Goal: Information Seeking & Learning: Check status

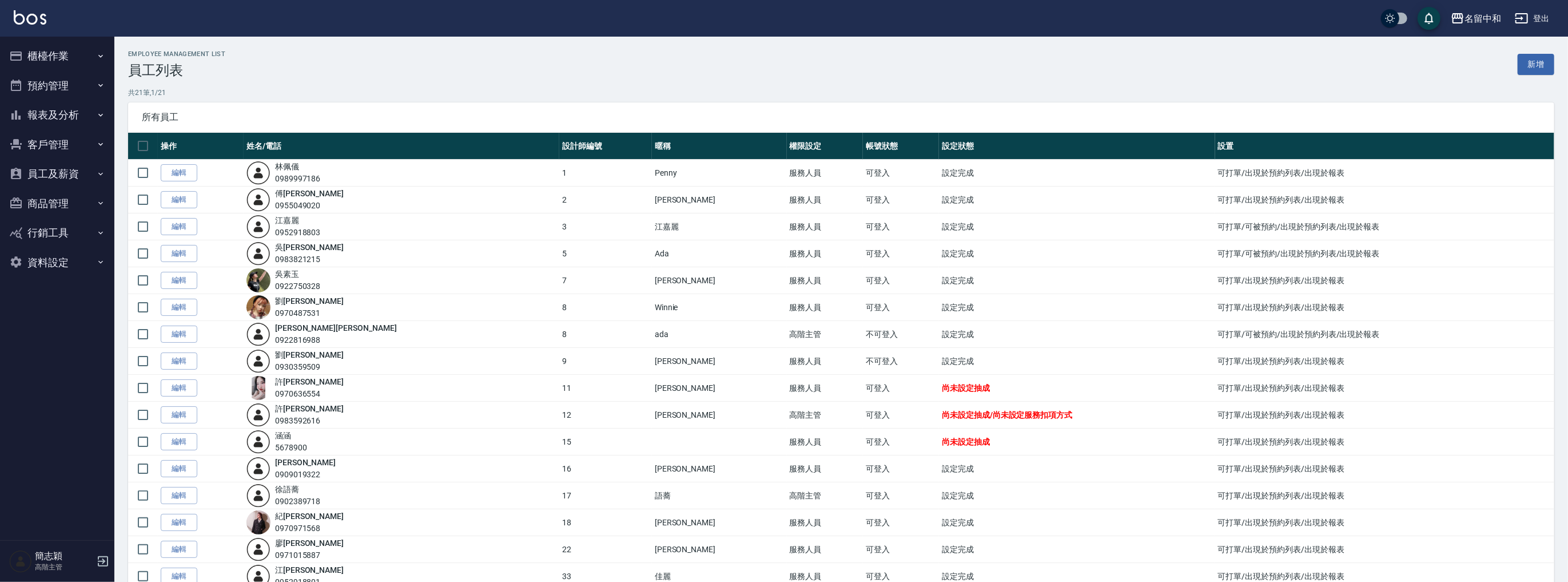
click at [67, 137] on button "客戶管理" at bounding box center [57, 144] width 105 height 30
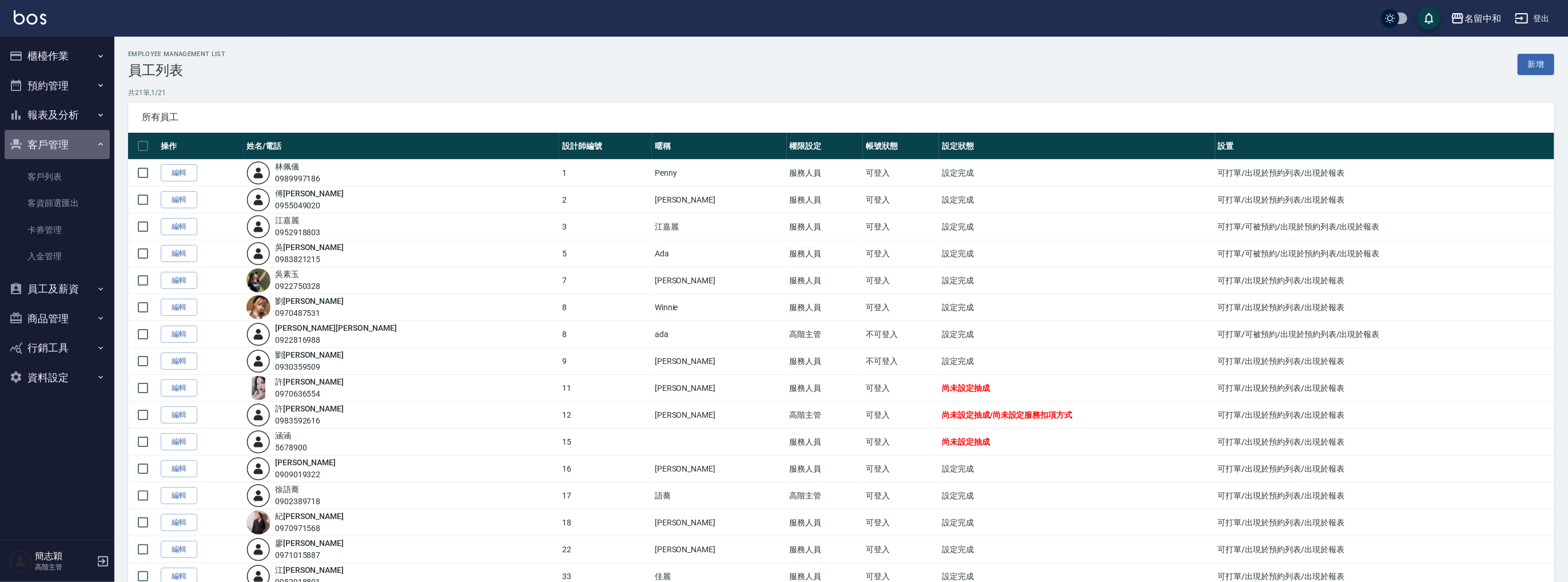
click at [70, 147] on button "客戶管理" at bounding box center [57, 144] width 105 height 30
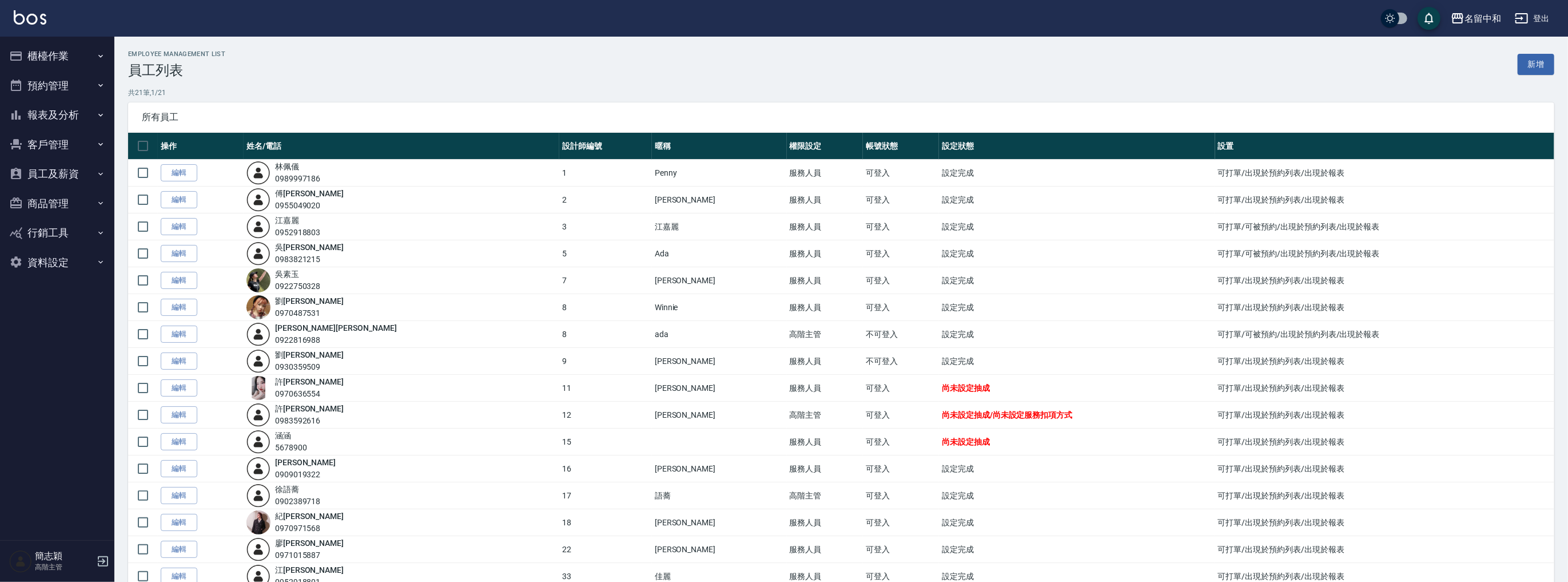
click at [75, 115] on button "報表及分析" at bounding box center [57, 114] width 105 height 30
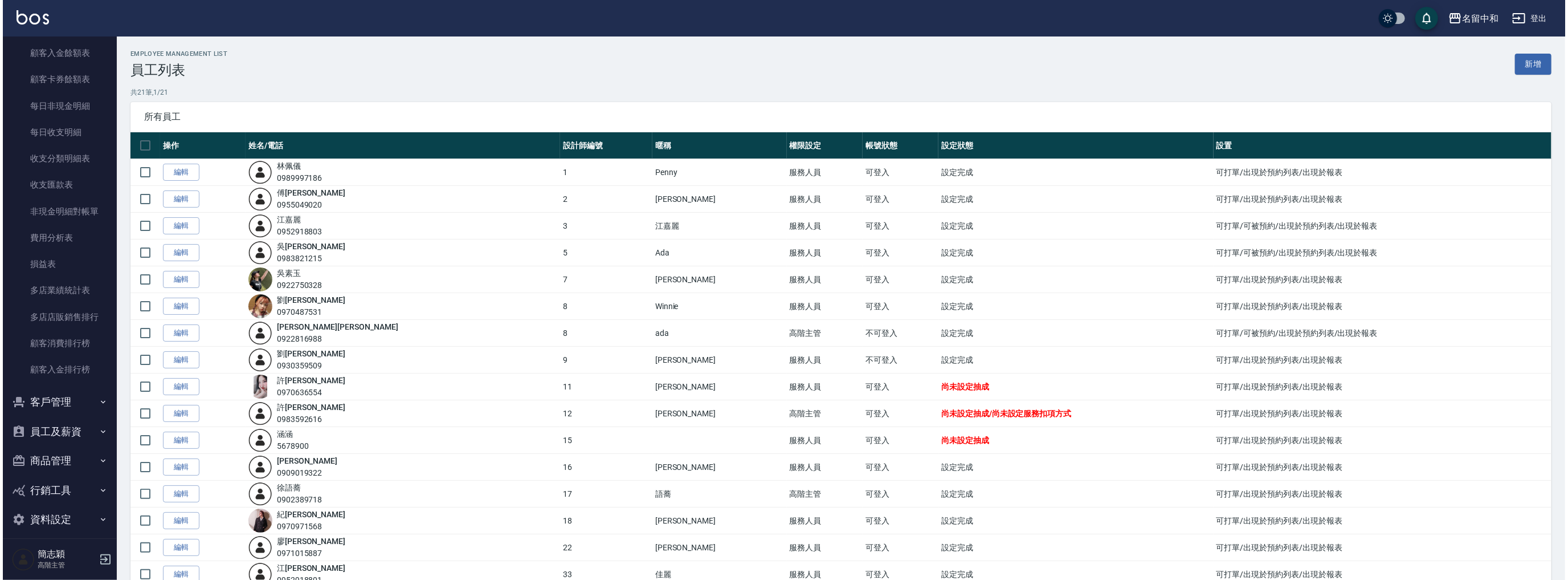
scroll to position [894, 0]
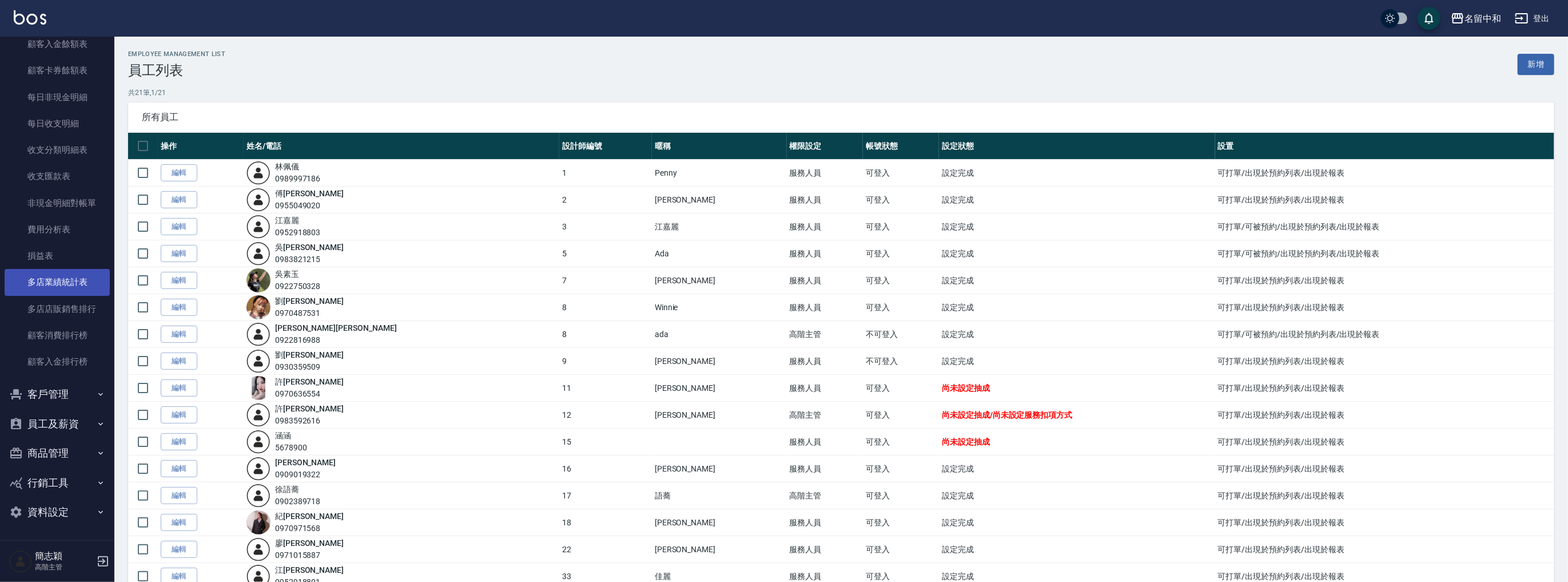
click at [76, 282] on link "多店業績統計表" at bounding box center [57, 282] width 105 height 27
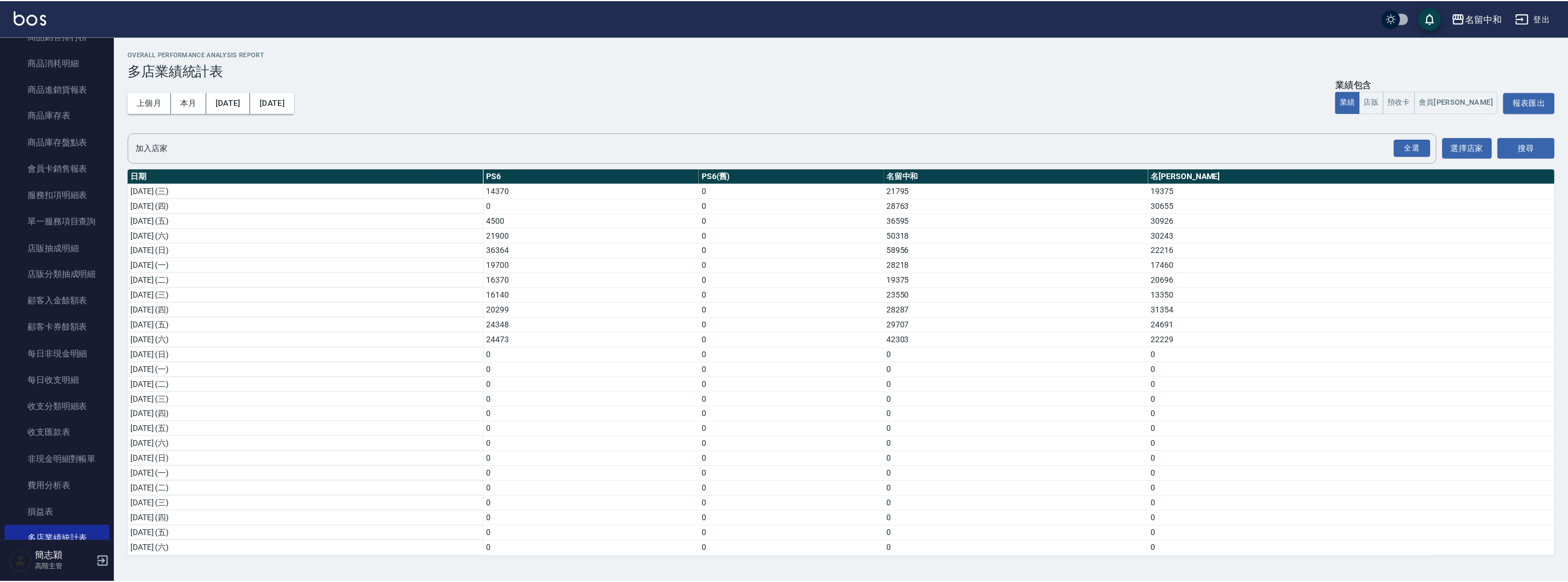
scroll to position [363, 0]
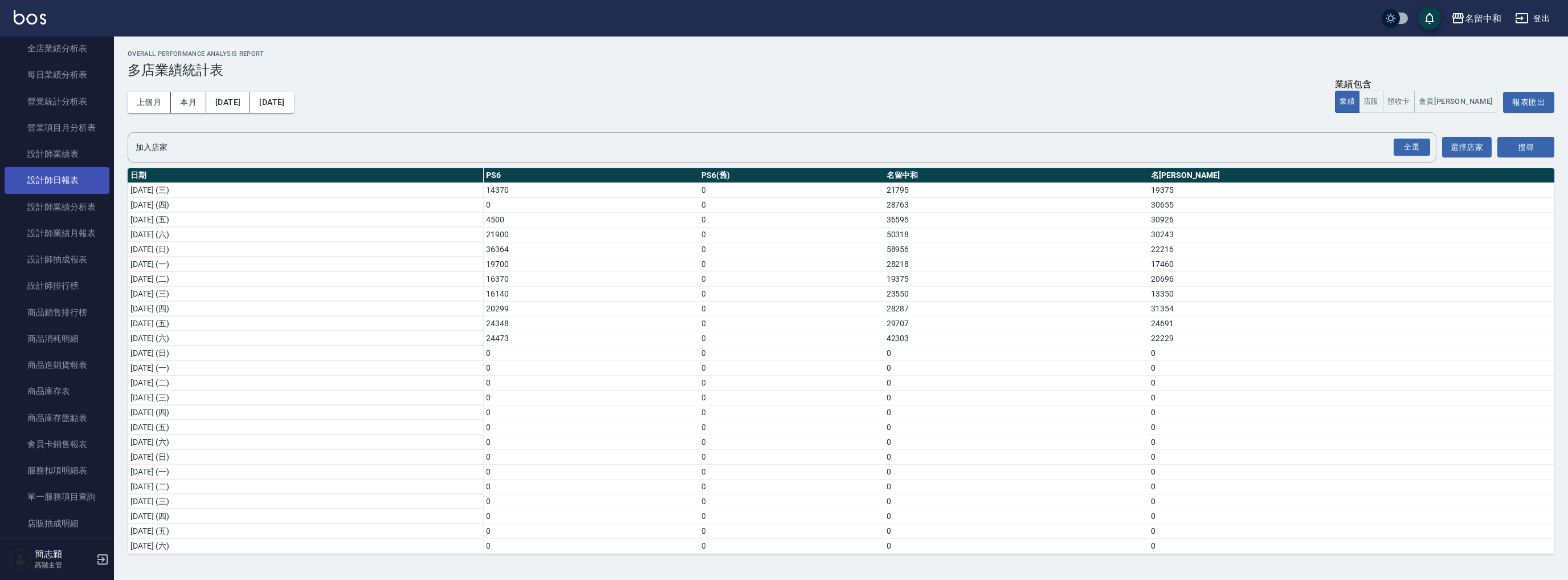
click at [66, 178] on link "設計師日報表" at bounding box center [57, 180] width 105 height 26
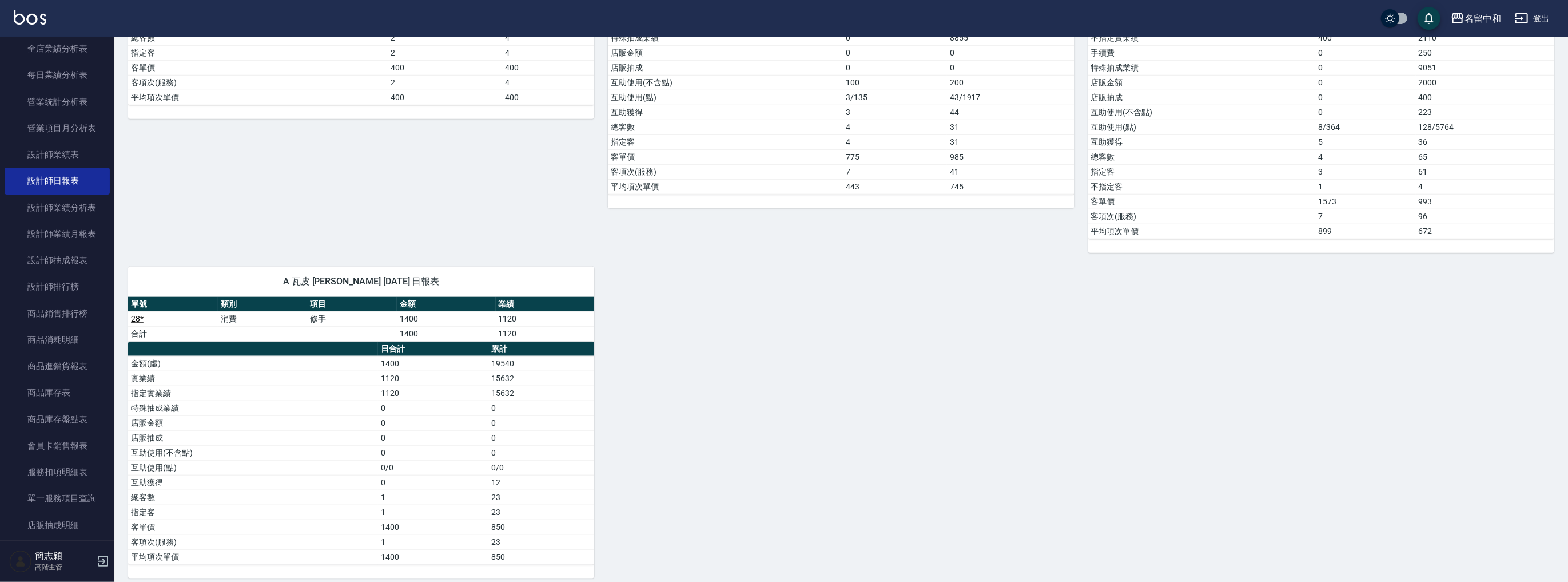
scroll to position [150, 0]
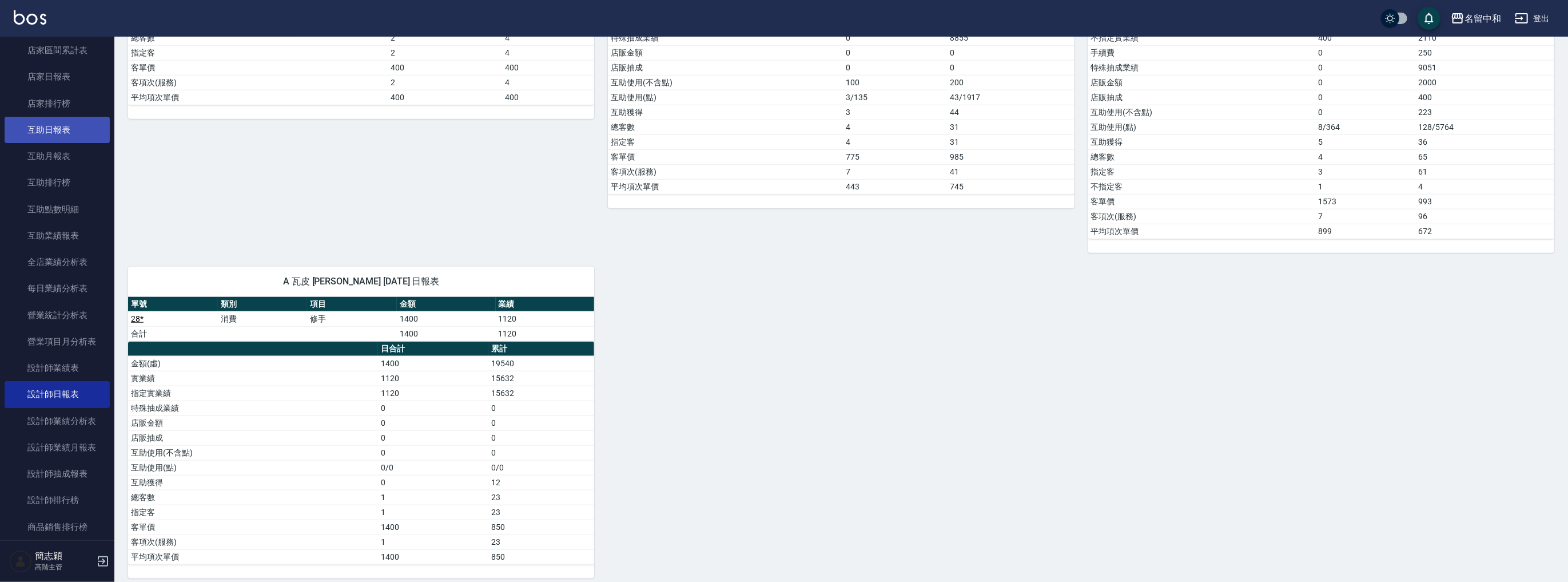
click at [63, 136] on link "互助日報表" at bounding box center [57, 130] width 105 height 27
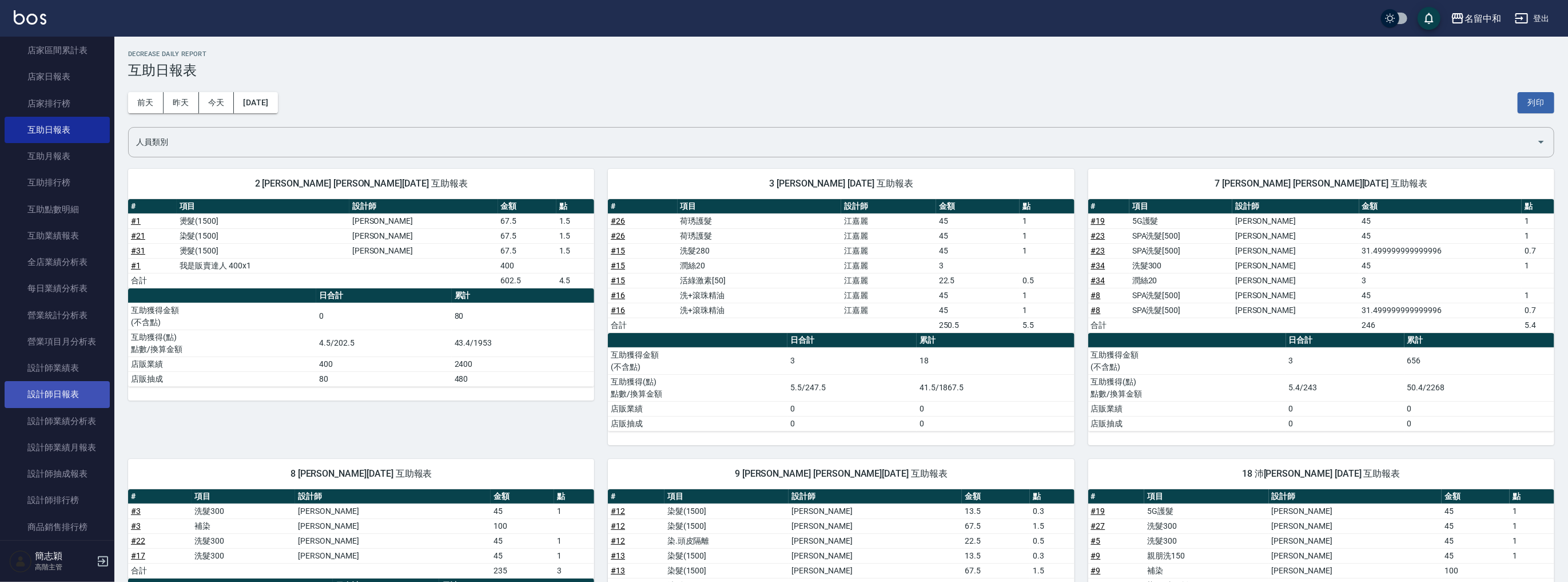
click at [67, 389] on link "設計師日報表" at bounding box center [57, 394] width 105 height 27
